Goal: Task Accomplishment & Management: Use online tool/utility

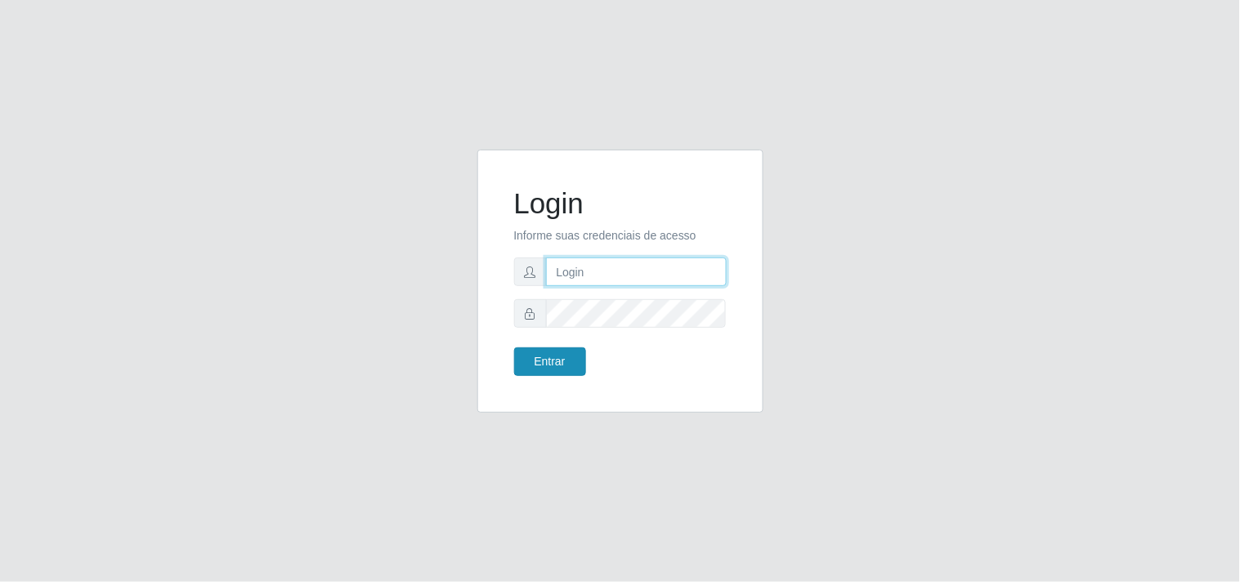
type input "[EMAIL_ADDRESS][DOMAIN_NAME]"
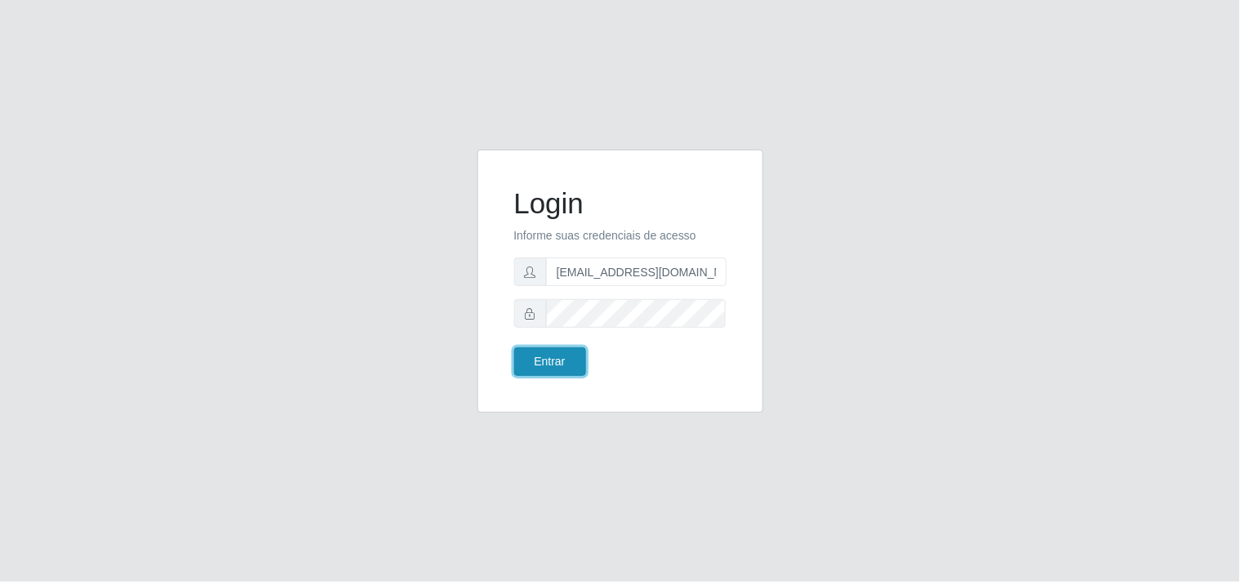
click at [518, 350] on button "Entrar" at bounding box center [550, 362] width 72 height 29
click at [543, 356] on button "Entrar" at bounding box center [550, 362] width 72 height 29
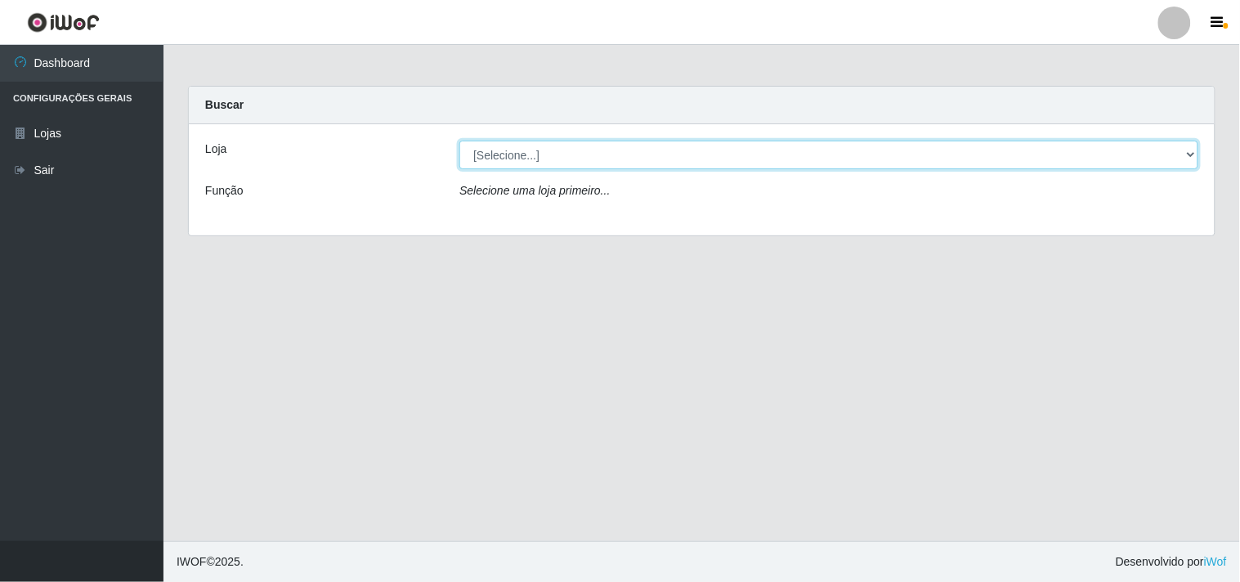
click at [708, 152] on select "[Selecione...] Hiper Queiroz - [GEOGRAPHIC_DATA]" at bounding box center [829, 155] width 739 height 29
select select "514"
click at [460, 141] on select "[Selecione...] Hiper Queiroz - [GEOGRAPHIC_DATA]" at bounding box center [829, 155] width 739 height 29
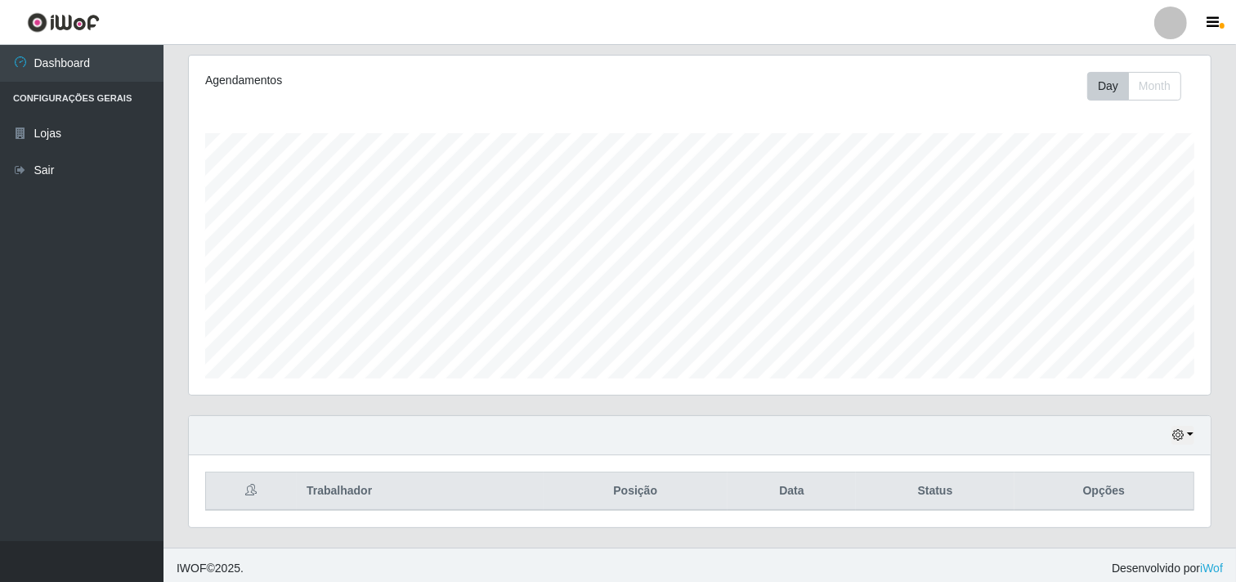
scroll to position [213, 0]
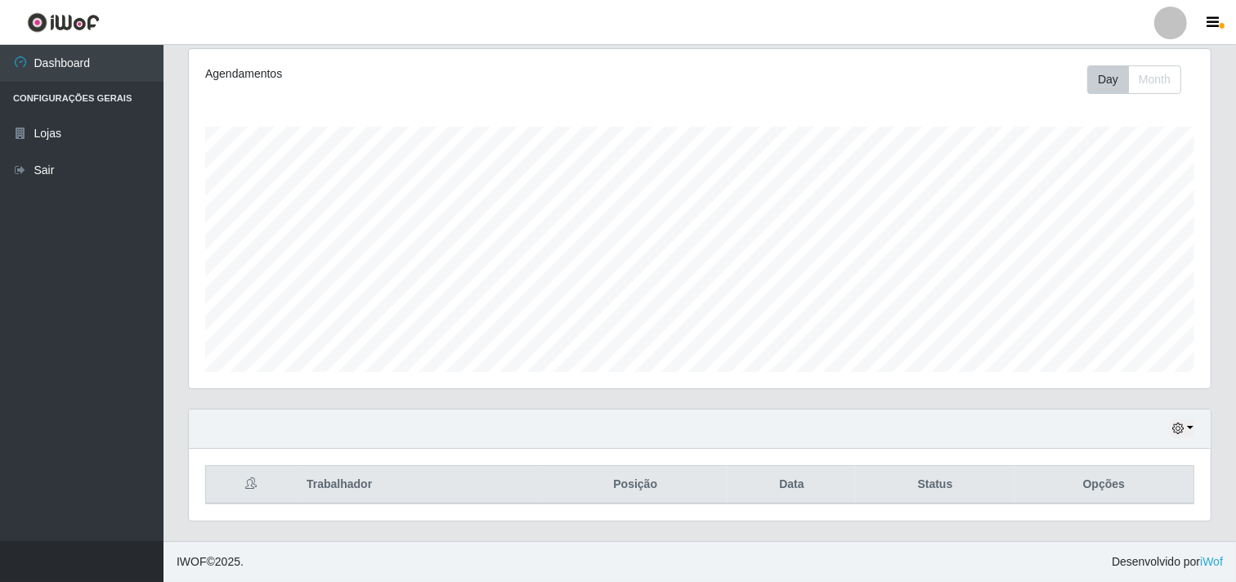
drag, startPoint x: 1223, startPoint y: 332, endPoint x: 1240, endPoint y: 312, distance: 26.2
click at [1233, 330] on div "Carregando... Buscar Recarregando em 27 segundos... Loja [Selecione...] Hiper Q…" at bounding box center [700, 207] width 1073 height 668
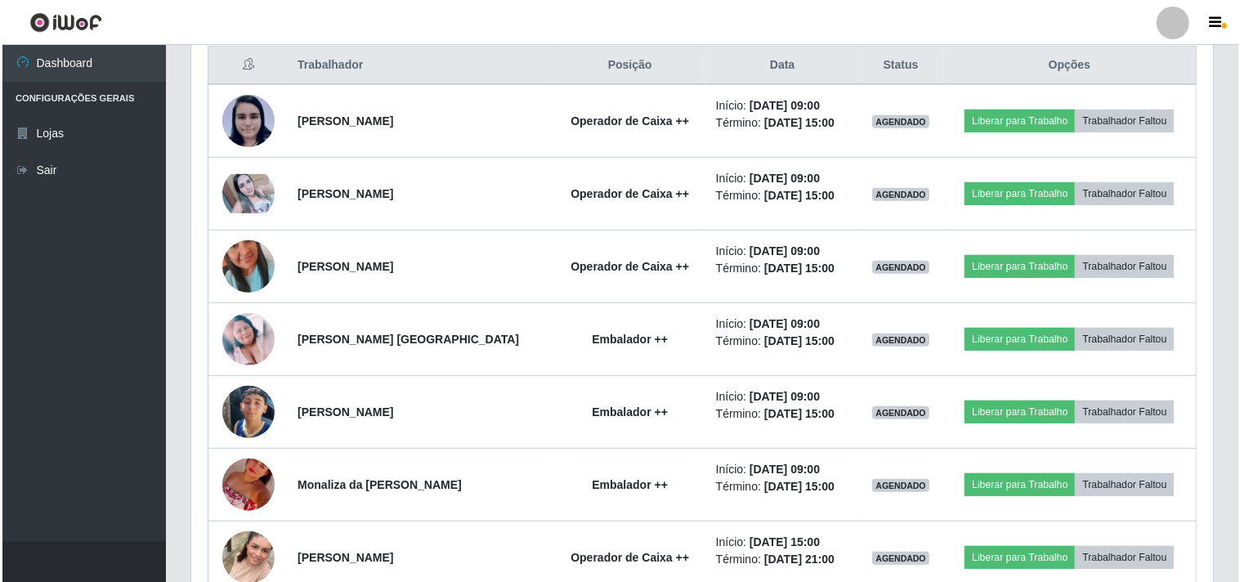
scroll to position [634, 0]
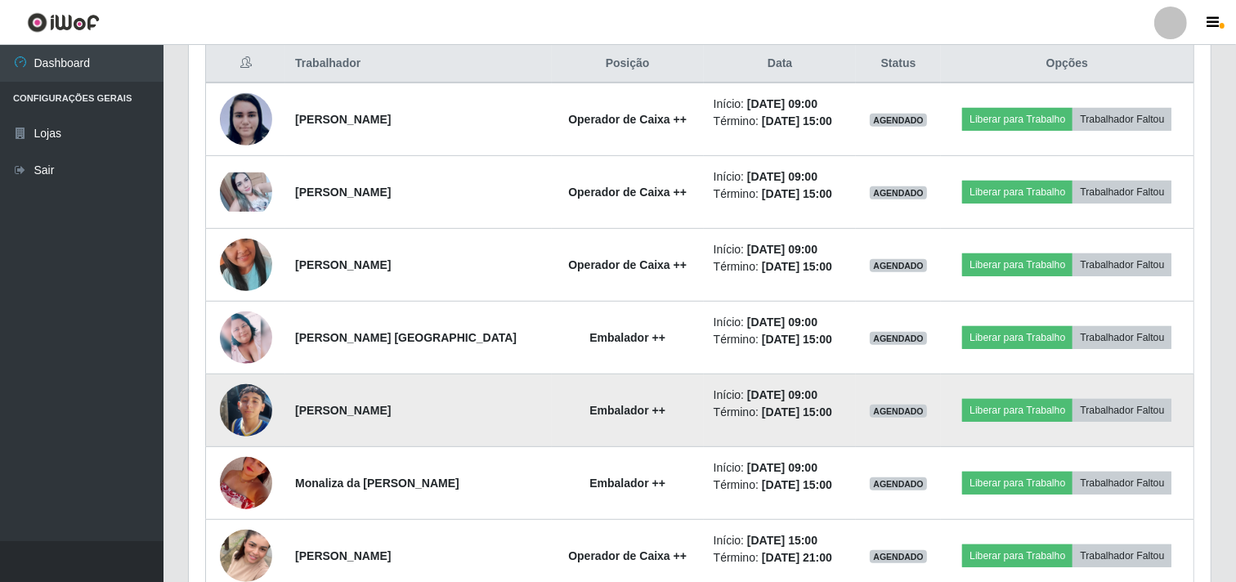
click at [263, 422] on img at bounding box center [246, 410] width 52 height 93
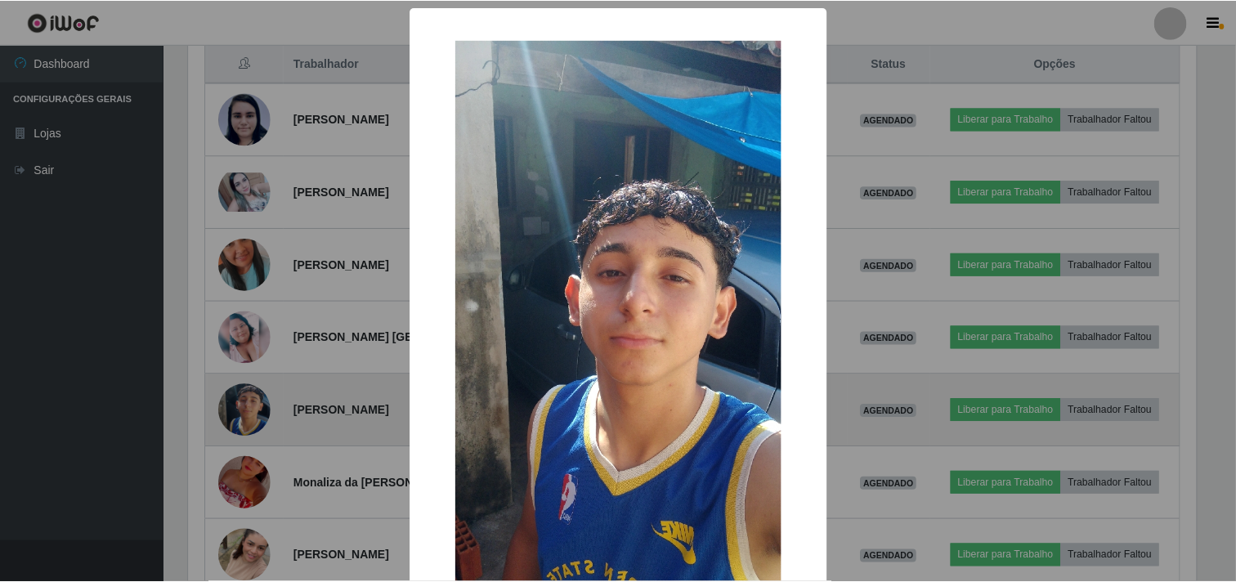
scroll to position [339, 1011]
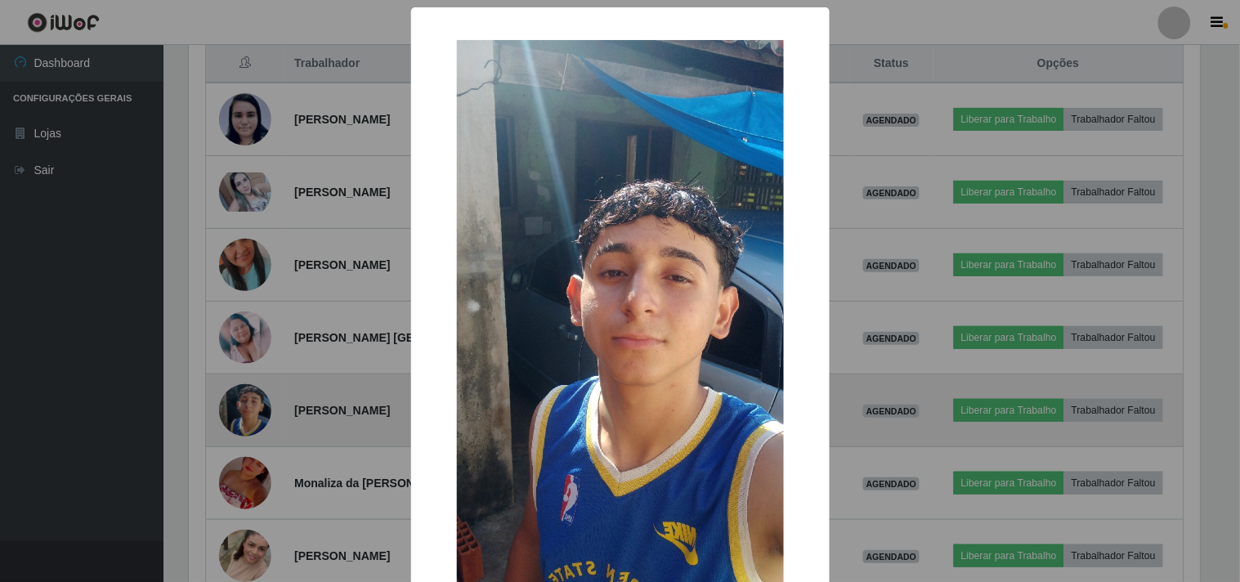
click at [263, 422] on div "× OK Cancel" at bounding box center [620, 291] width 1240 height 582
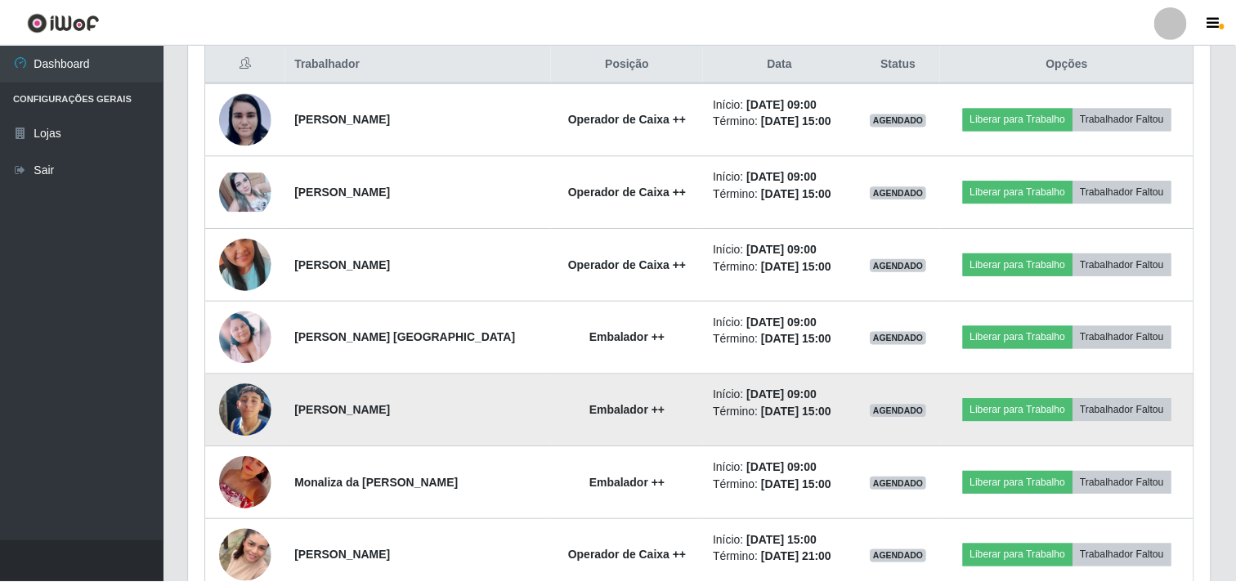
scroll to position [339, 1022]
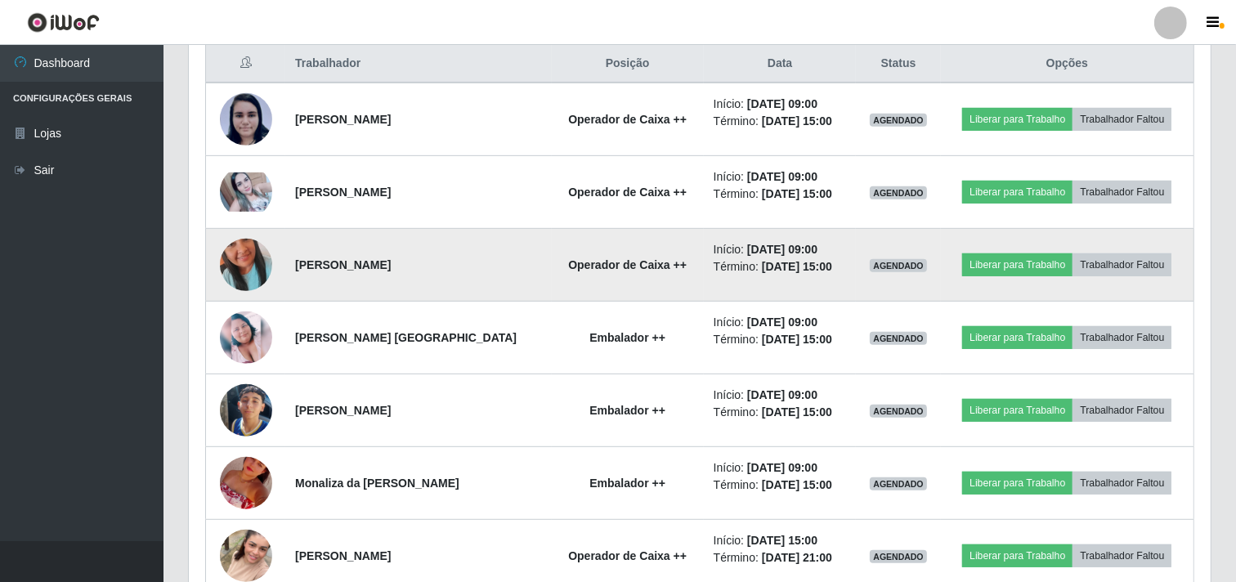
click at [231, 245] on img at bounding box center [246, 264] width 52 height 93
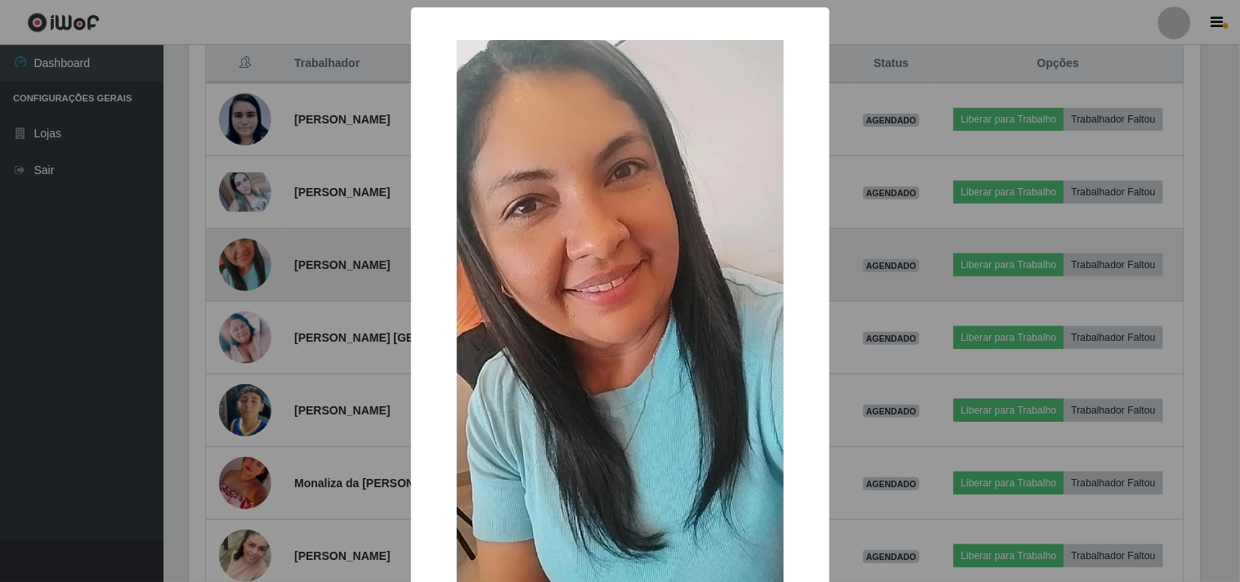
click at [231, 245] on div "× OK Cancel" at bounding box center [620, 291] width 1240 height 582
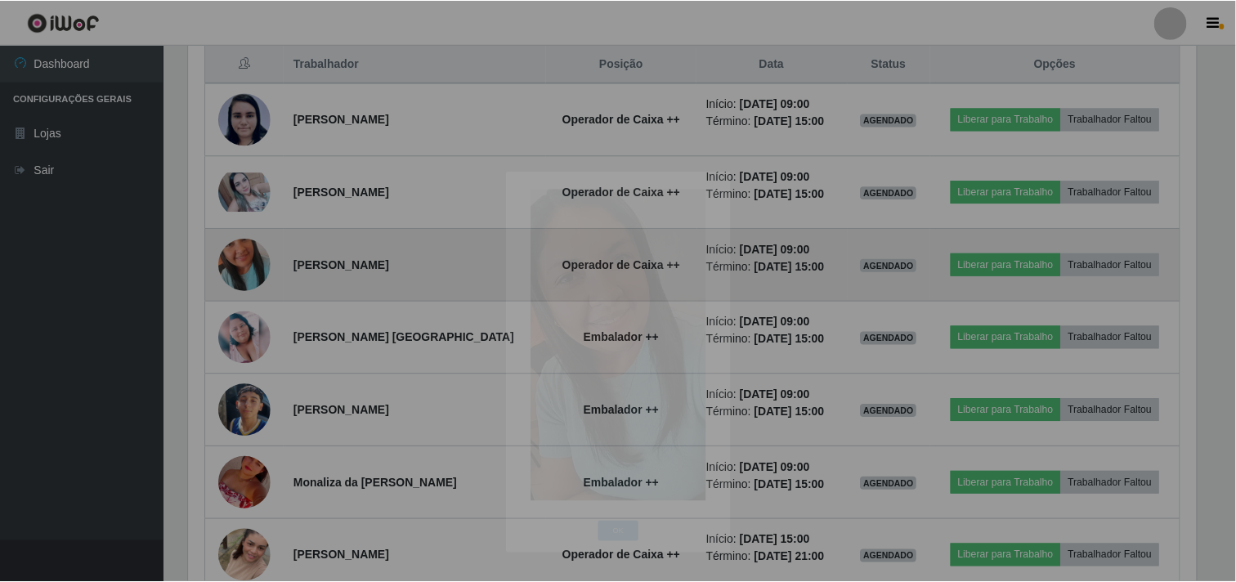
scroll to position [339, 1022]
